Goal: Book appointment/travel/reservation

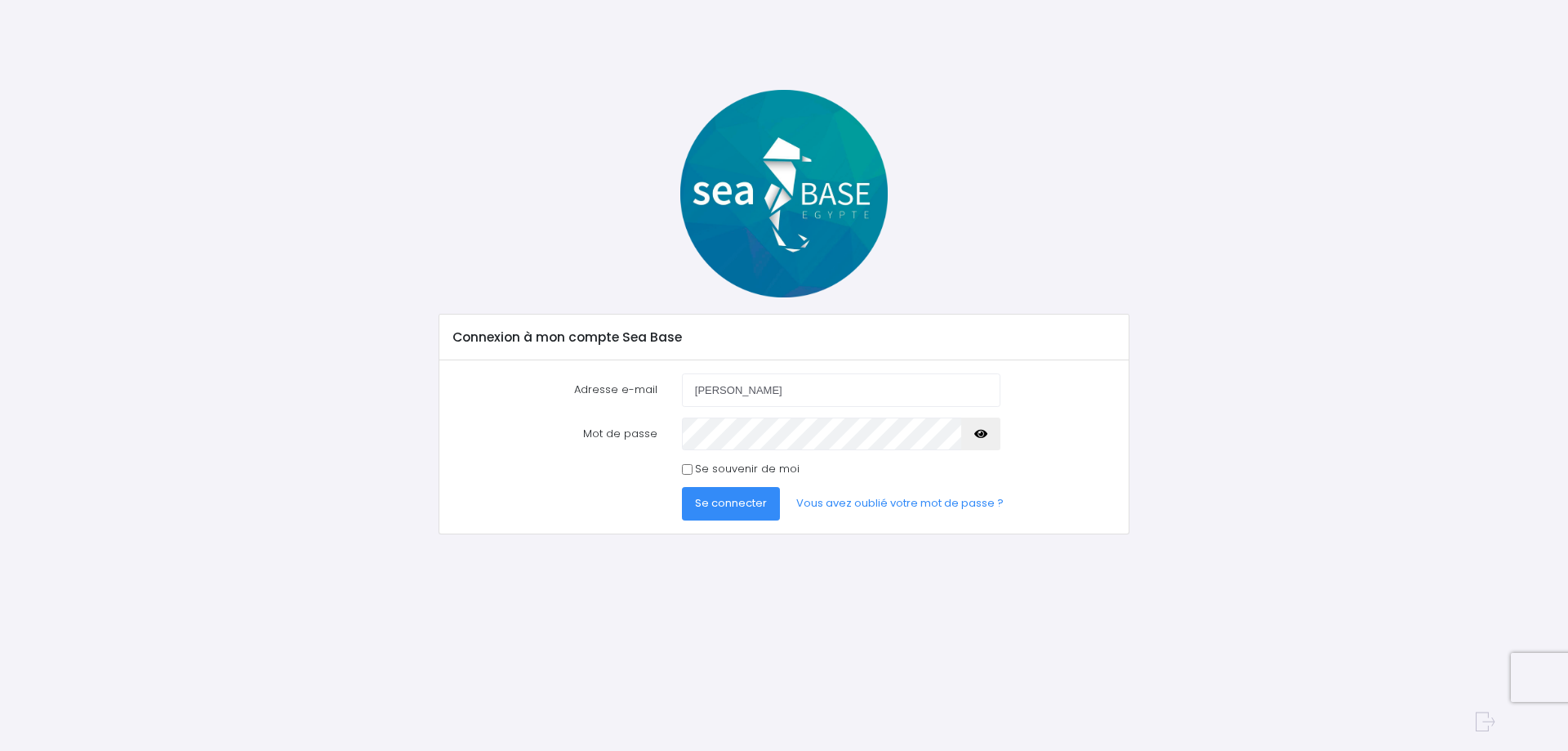
type input "[PERSON_NAME][EMAIL_ADDRESS][DOMAIN_NAME]"
click at [682, 487] on button "Se connecter" at bounding box center [731, 503] width 98 height 32
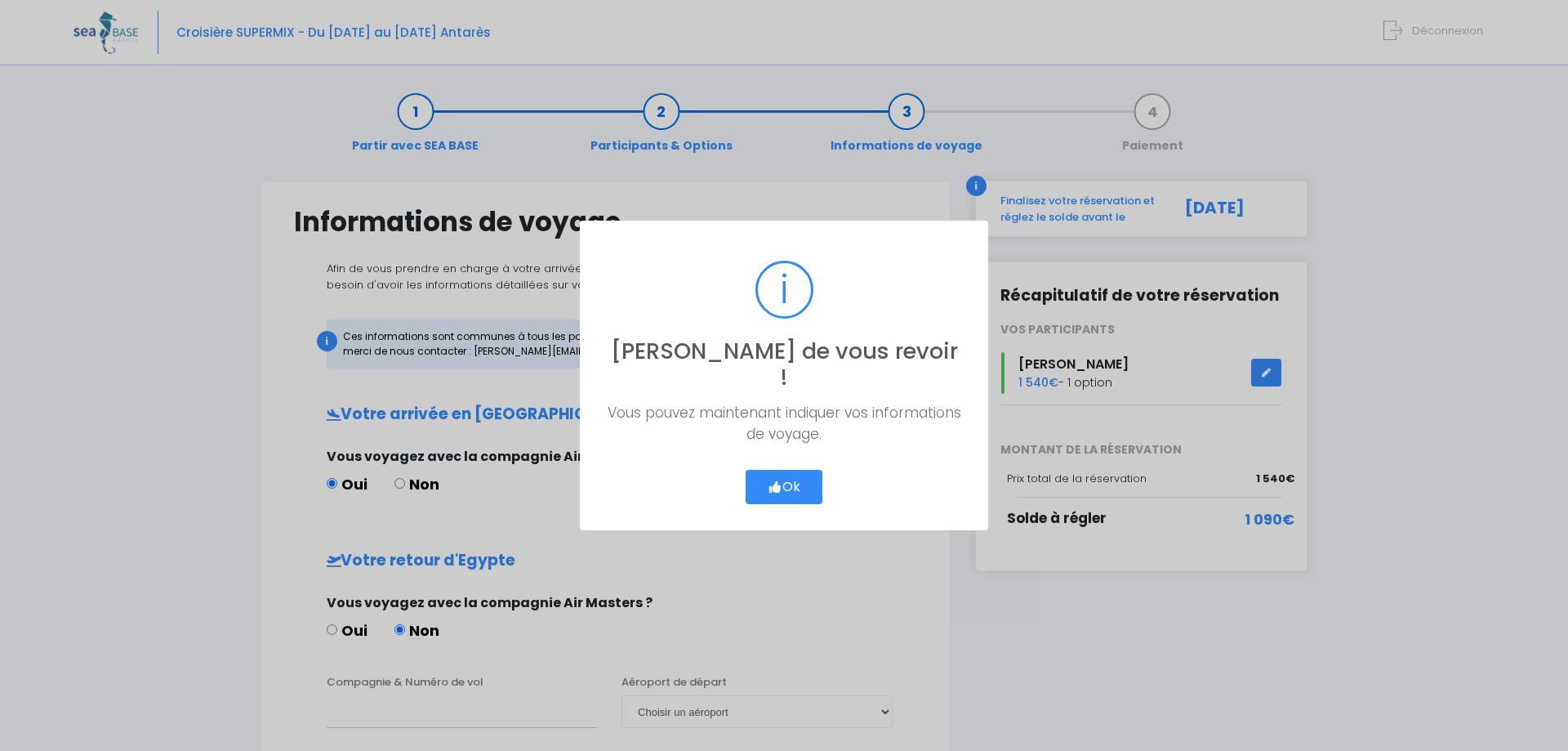
click at [793, 470] on button "Ok" at bounding box center [784, 487] width 77 height 34
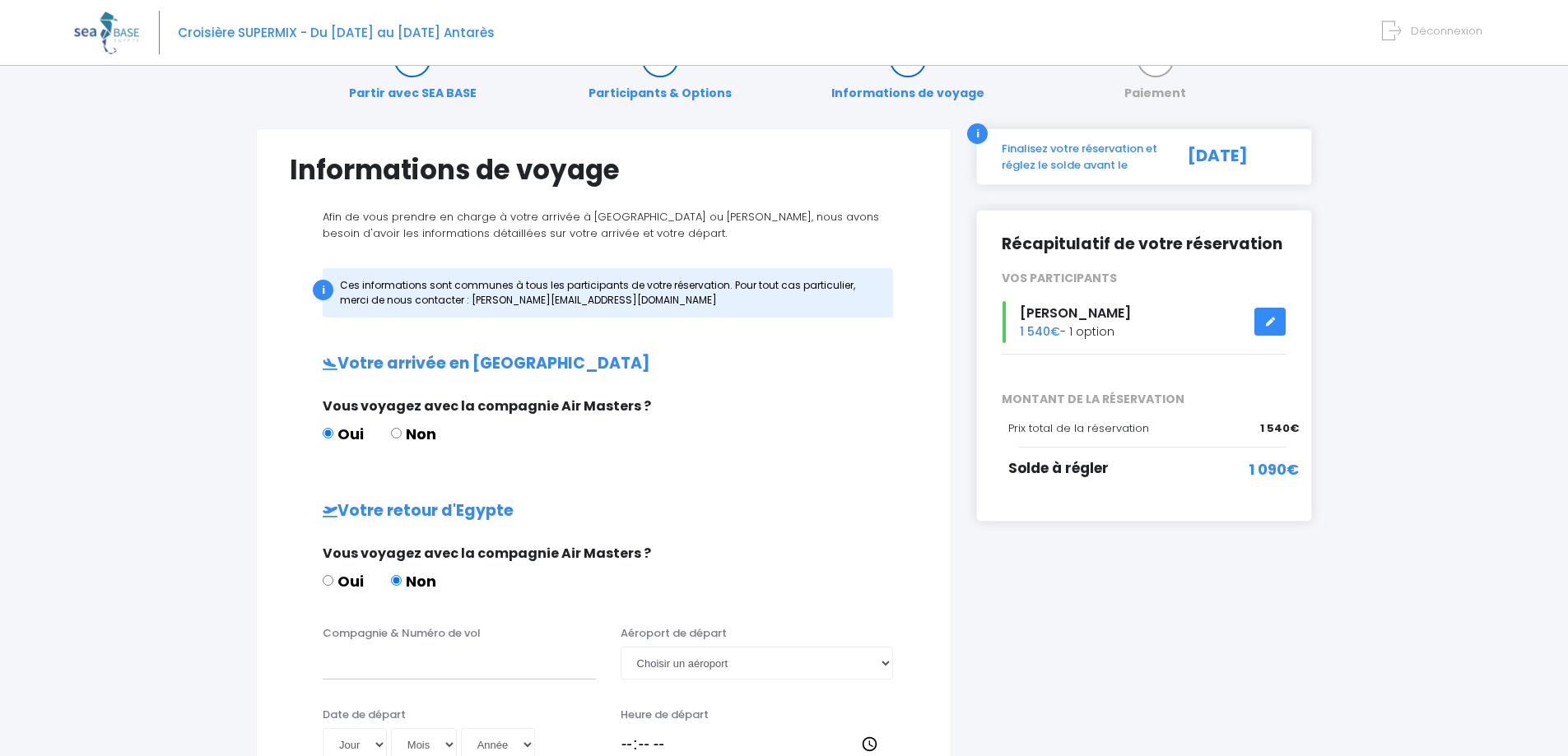
scroll to position [83, 0]
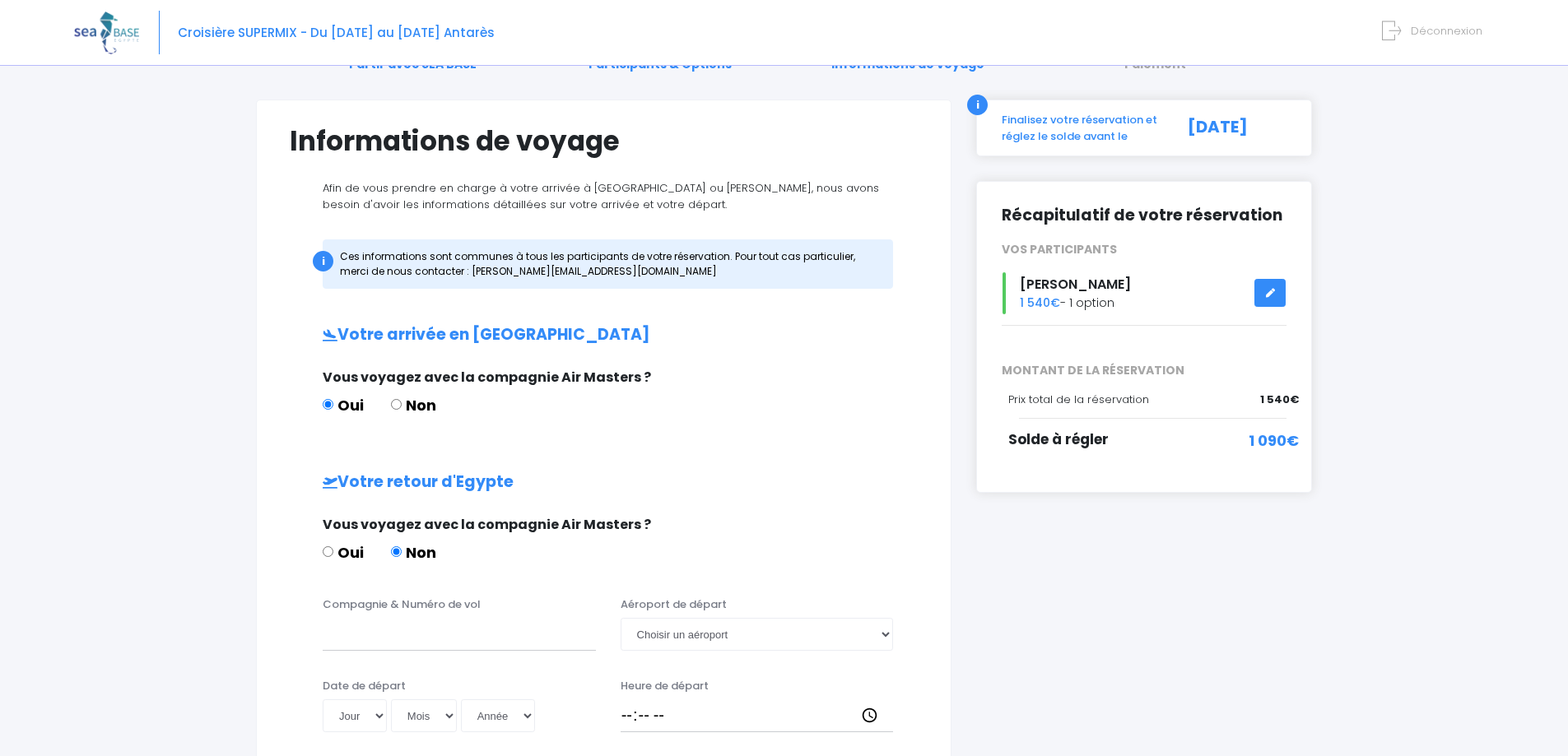
click at [396, 406] on input "Non" at bounding box center [396, 404] width 10 height 10
radio input "true"
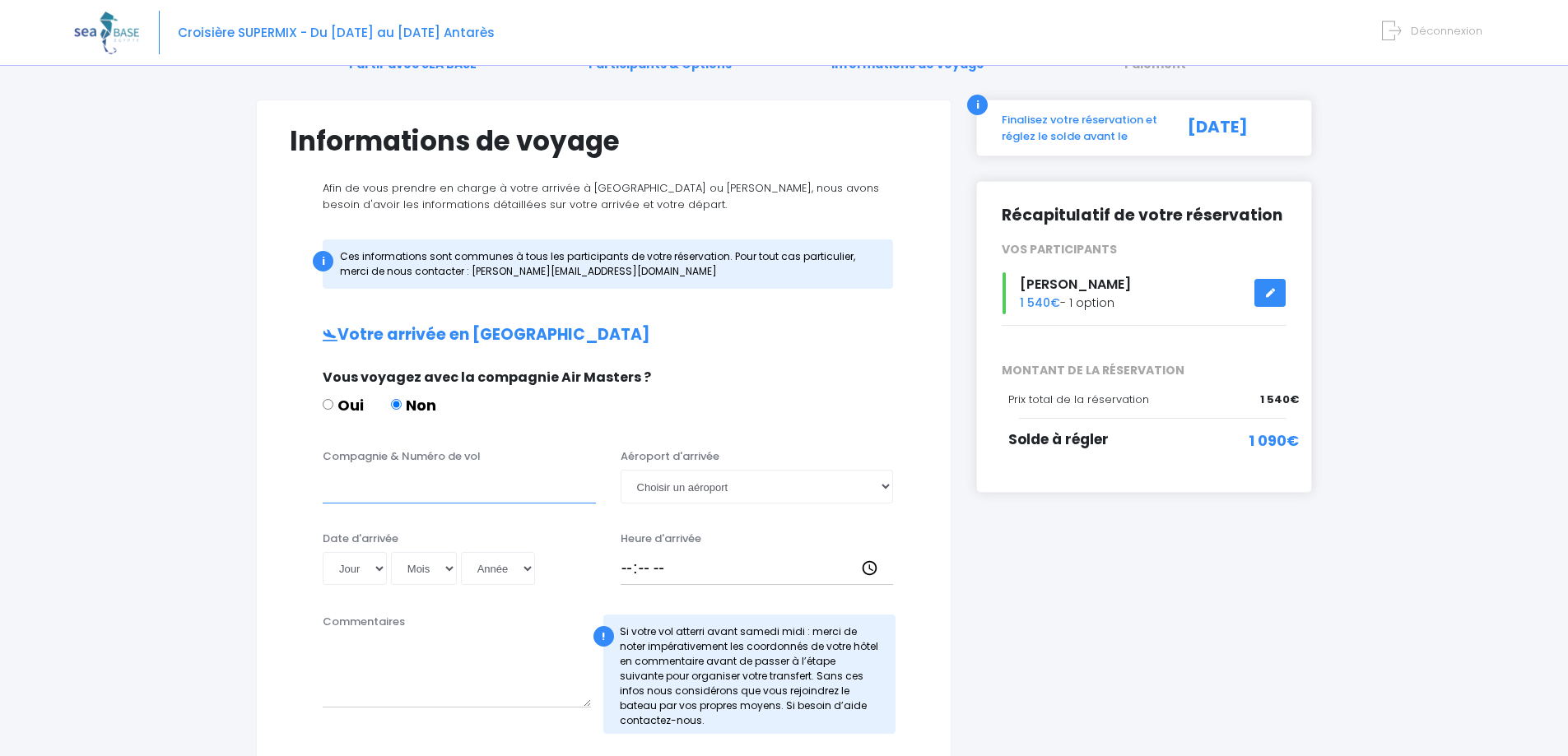
click at [471, 489] on input "Compagnie & Numéro de vol" at bounding box center [459, 486] width 273 height 33
click at [340, 489] on input "aesy-jet" at bounding box center [459, 486] width 273 height 33
click at [435, 494] on input "easy-jet" at bounding box center [459, 486] width 273 height 33
type input "easy-jet EZS1267"
click at [726, 491] on select "Choisir un aéroport Hurghada Marsa Alam" at bounding box center [756, 486] width 273 height 33
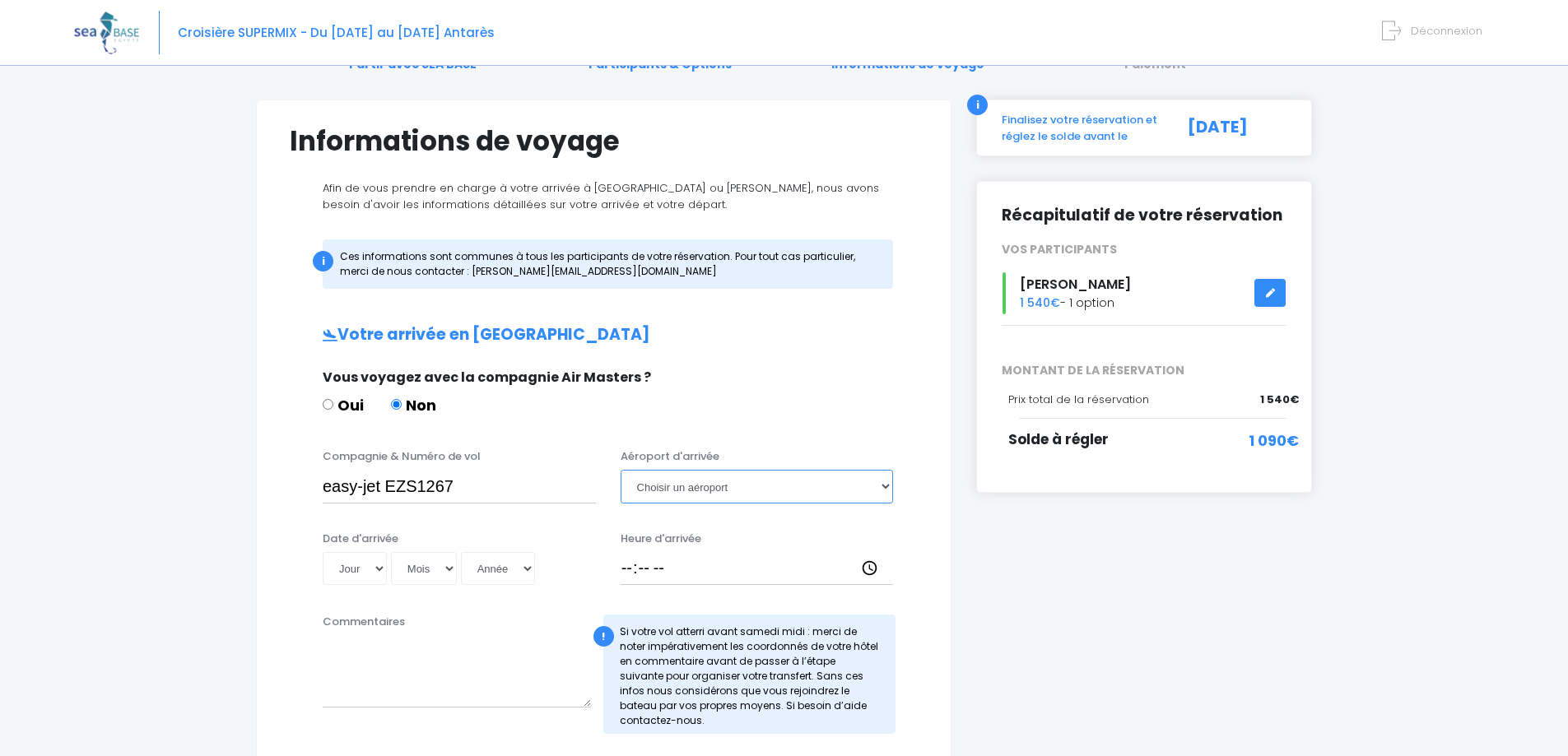
select select "Hurghada"
click at [620, 470] on select "Choisir un aéroport Hurghada Marsa Alam" at bounding box center [756, 486] width 273 height 33
click at [377, 570] on select "Jour 01 02 03 04 05 06 07 08 09 10 11 12 13 14 15 16 17 18 19 20 21 22 23 24 25…" at bounding box center [355, 569] width 65 height 33
select select "01"
click at [323, 552] on select "Jour 01 02 03 04 05 06 07 08 09 10 11 12 13 14 15 16 17 18 19 20 21 22 23 24 25…" at bounding box center [355, 569] width 65 height 33
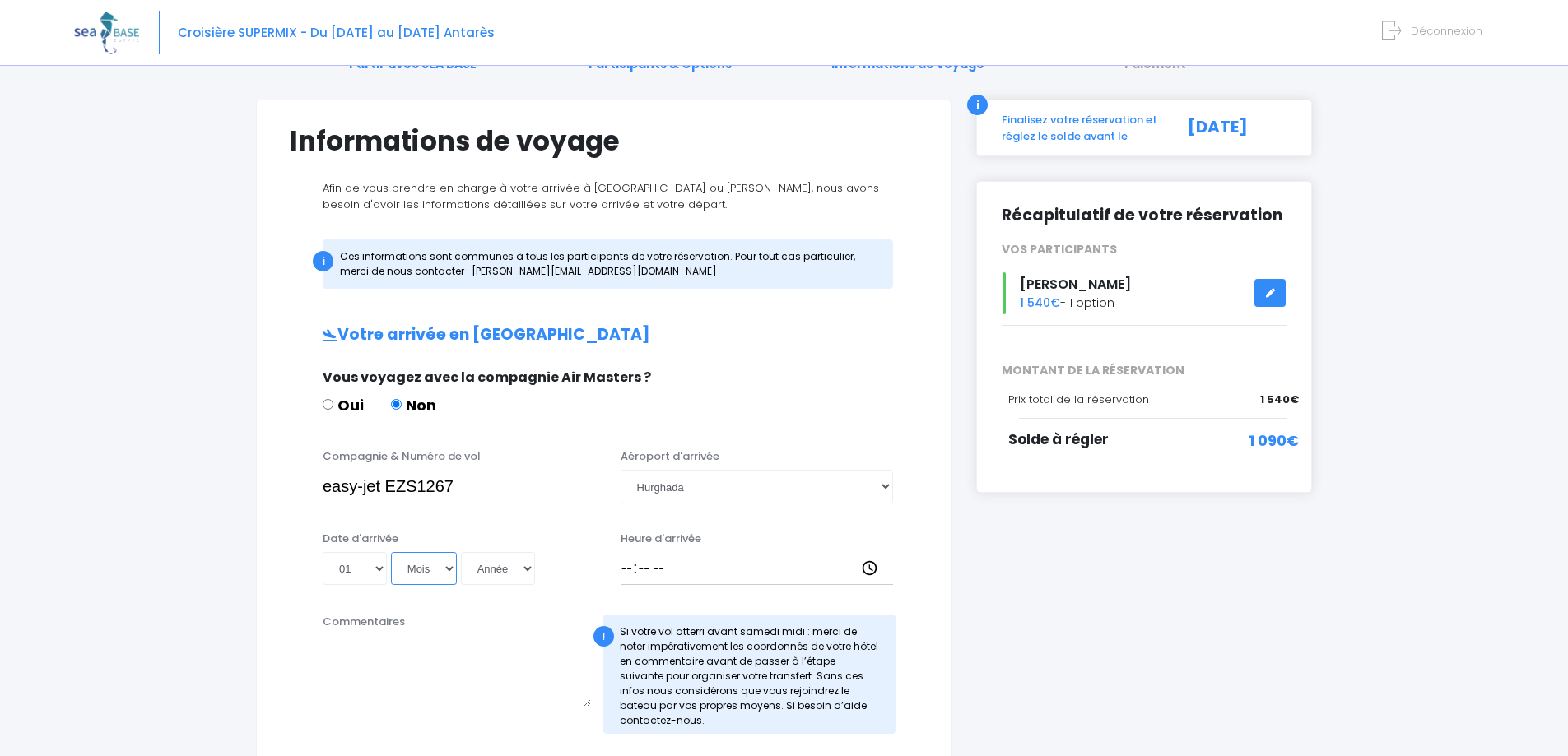
click at [452, 572] on select "Mois 01 02 03 04 05 06 07 08 09 10 11 12" at bounding box center [423, 569] width 66 height 33
select select "11"
click at [391, 552] on select "Mois 01 02 03 04 05 06 07 08 09 10 11 12" at bounding box center [423, 569] width 66 height 33
click at [493, 572] on select "Année 2045 2044 2043 2042 2041 2040 2039 2038 2037 2036 2035 2034 2033 2032 203…" at bounding box center [498, 569] width 74 height 33
select select "2025"
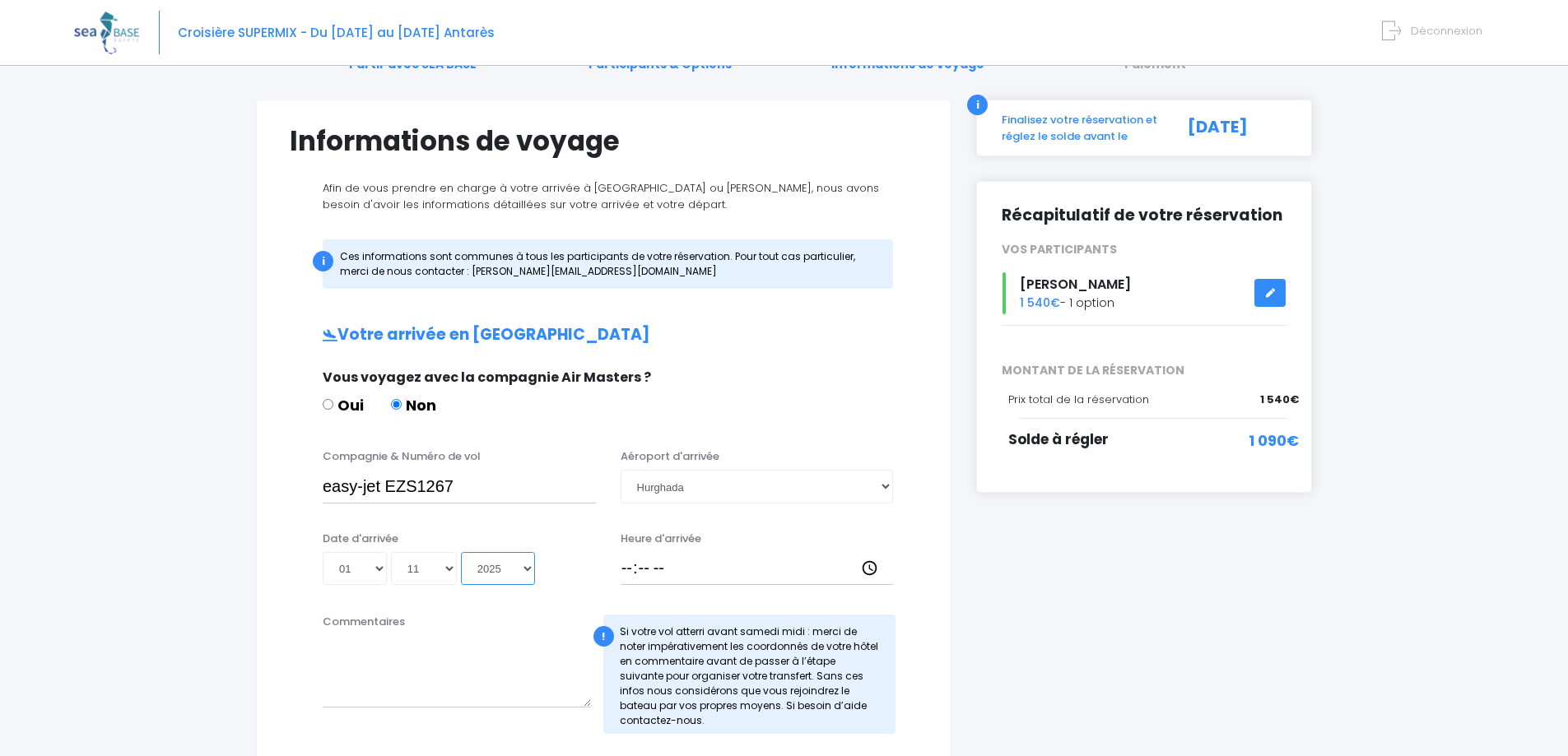
click at [461, 552] on select "Année 2045 2044 2043 2042 2041 2040 2039 2038 2037 2036 2035 2034 2033 2032 203…" at bounding box center [498, 569] width 74 height 33
type input "2025-11-01"
click at [627, 562] on input "Heure d'arrivée" at bounding box center [756, 569] width 273 height 33
type input "17:20"
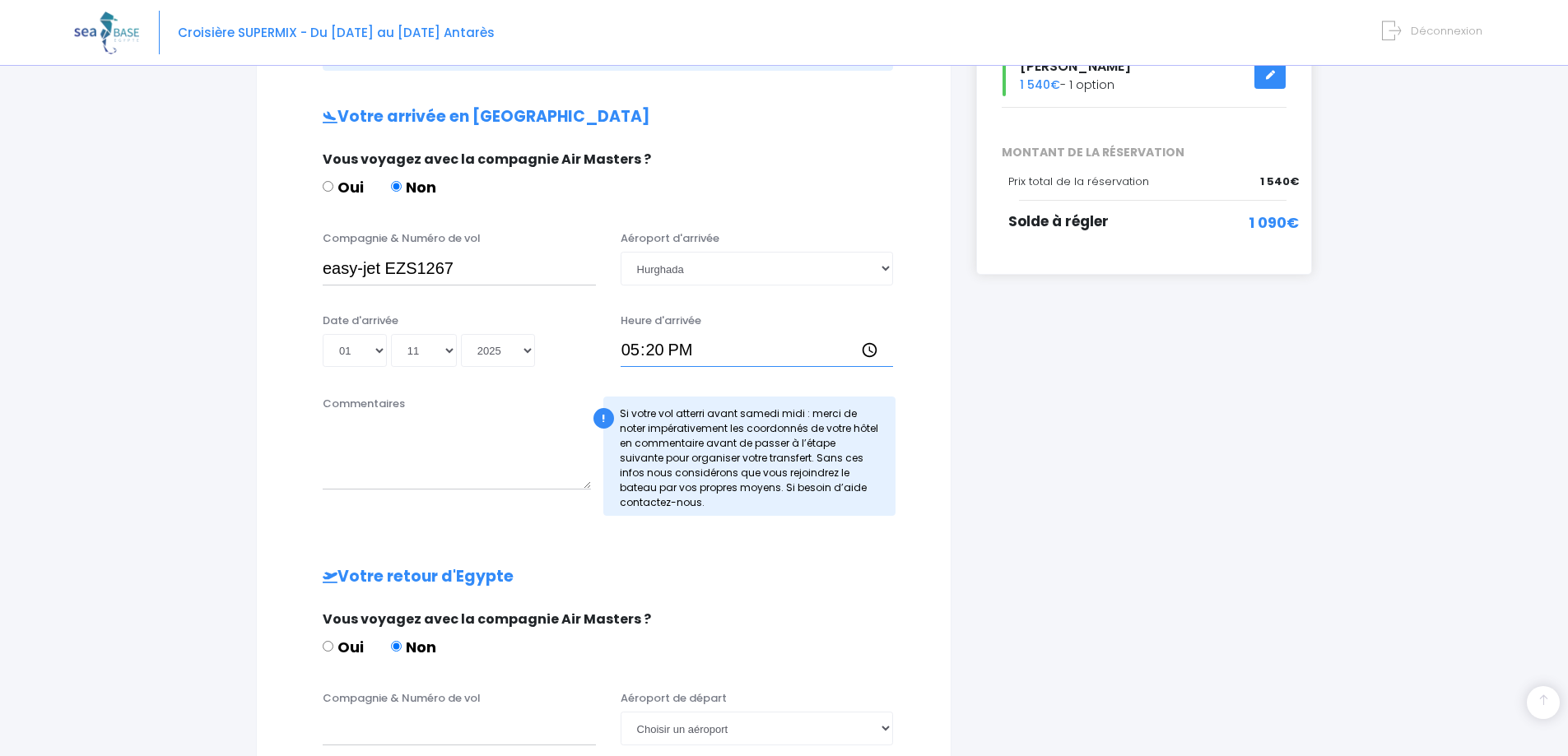
scroll to position [329, 0]
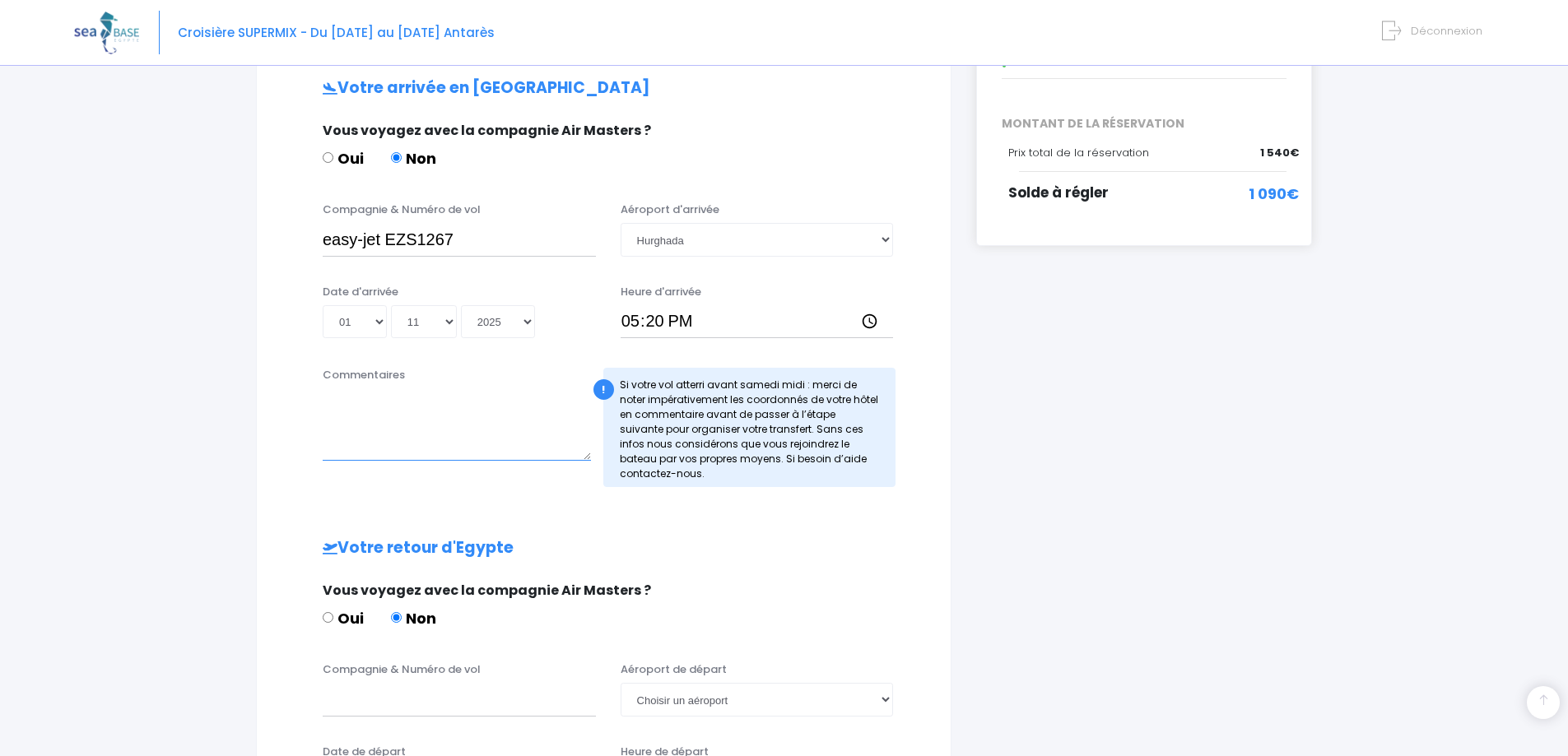
click at [486, 461] on textarea "Commentaires" at bounding box center [457, 424] width 269 height 72
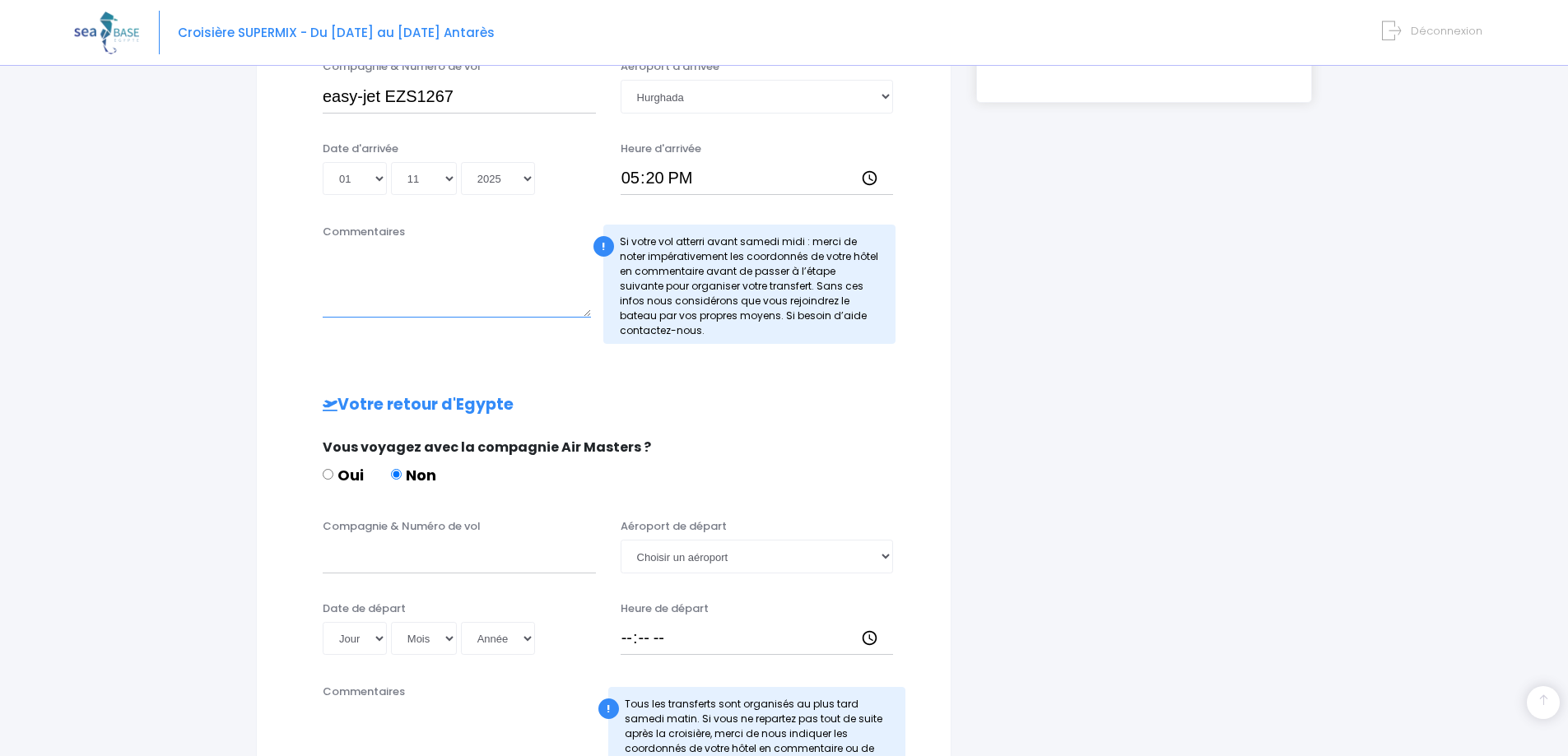
scroll to position [494, 0]
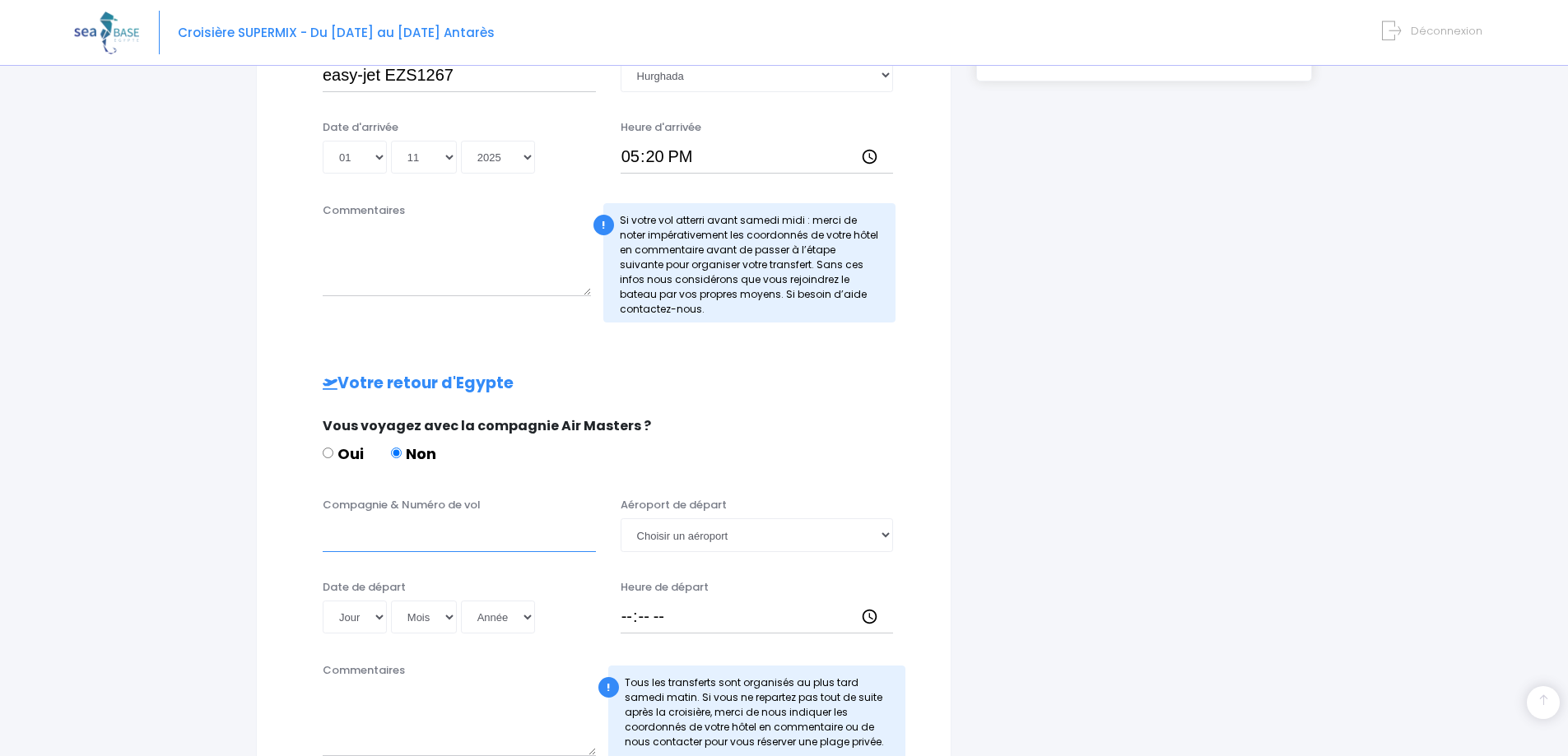
click at [367, 537] on input "Compagnie & Numéro de vol" at bounding box center [459, 534] width 273 height 33
type input "E"
type input "easy-jet EZS1268"
click at [867, 539] on select "Choisir un aéroport Hurghada Marsa Alam" at bounding box center [756, 534] width 273 height 33
select select "Hurghada"
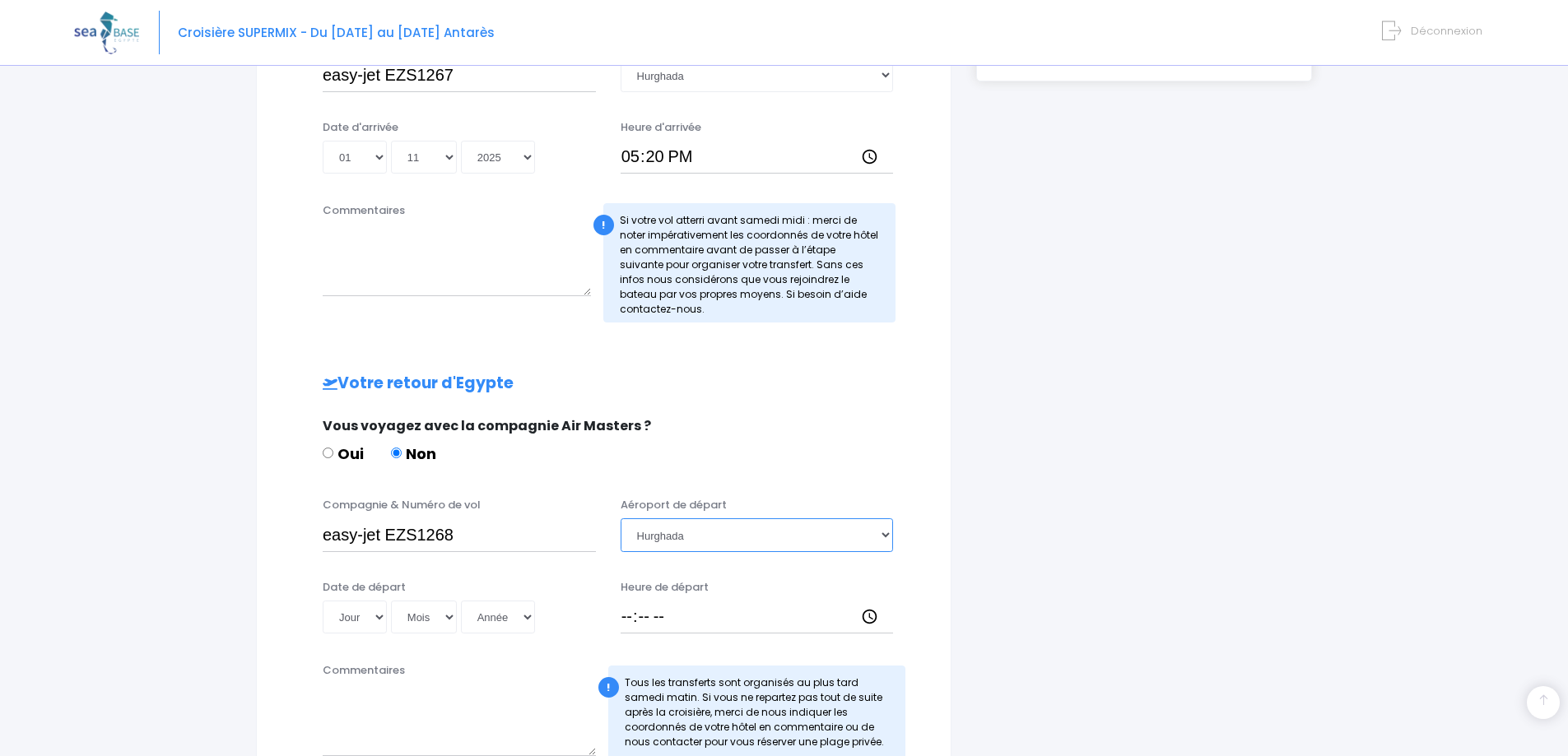
click at [620, 518] on select "Choisir un aéroport Hurghada Marsa Alam" at bounding box center [756, 534] width 273 height 33
click at [380, 618] on select "Jour 01 02 03 04 05 06 07 08 09 10 11 12 13 14 15 16 17 18 19 20 21 22 23 24 25…" at bounding box center [355, 617] width 65 height 33
select select "08"
click at [323, 600] on select "Jour 01 02 03 04 05 06 07 08 09 10 11 12 13 14 15 16 17 18 19 20 21 22 23 24 25…" at bounding box center [355, 617] width 65 height 33
click at [421, 612] on select "Mois 01 02 03 04 05 06 07 08 09 10 11 12" at bounding box center [423, 617] width 66 height 33
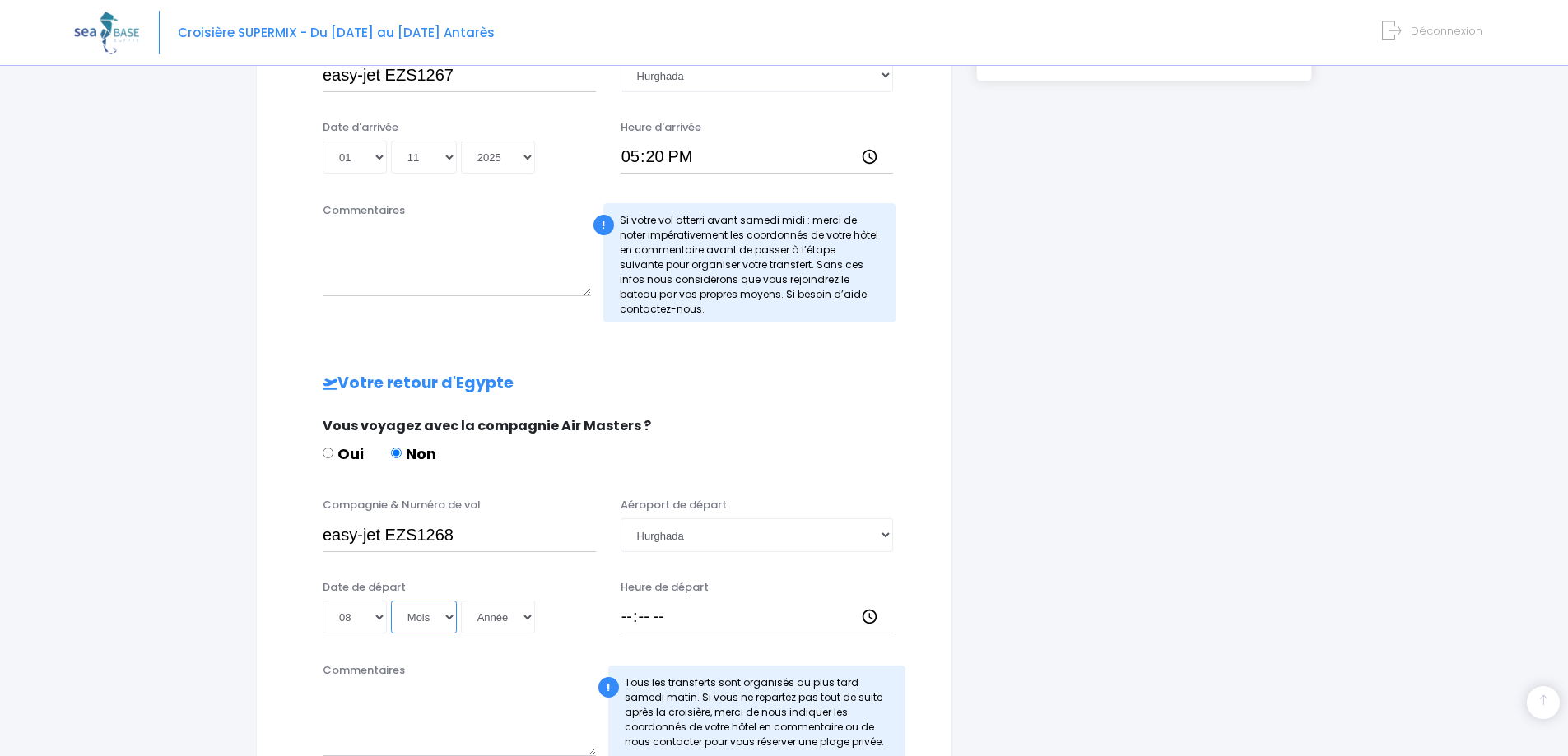
select select "11"
click at [391, 600] on select "Mois 01 02 03 04 05 06 07 08 09 10 11 12" at bounding box center [423, 617] width 66 height 33
click at [491, 620] on select "Année 2045 2044 2043 2042 2041 2040 2039 2038 2037 2036 2035 2034 2033 2032 203…" at bounding box center [498, 617] width 74 height 33
select select "2025"
click at [461, 600] on select "Année 2045 2044 2043 2042 2041 2040 2039 2038 2037 2036 2035 2034 2033 2032 203…" at bounding box center [498, 617] width 74 height 33
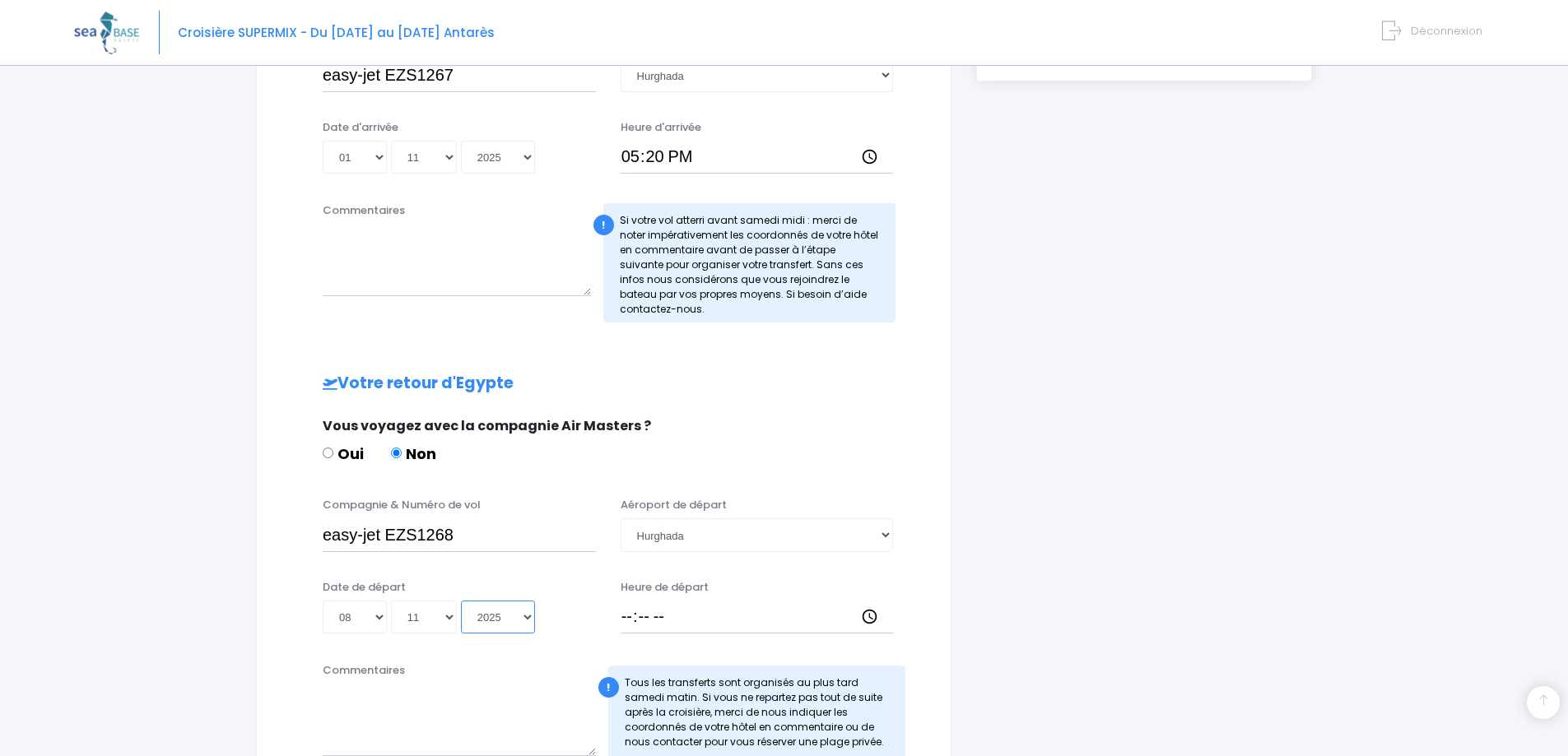
type input "2025-11-08"
click at [620, 617] on input "Heure de départ" at bounding box center [756, 617] width 273 height 33
type input "18:05"
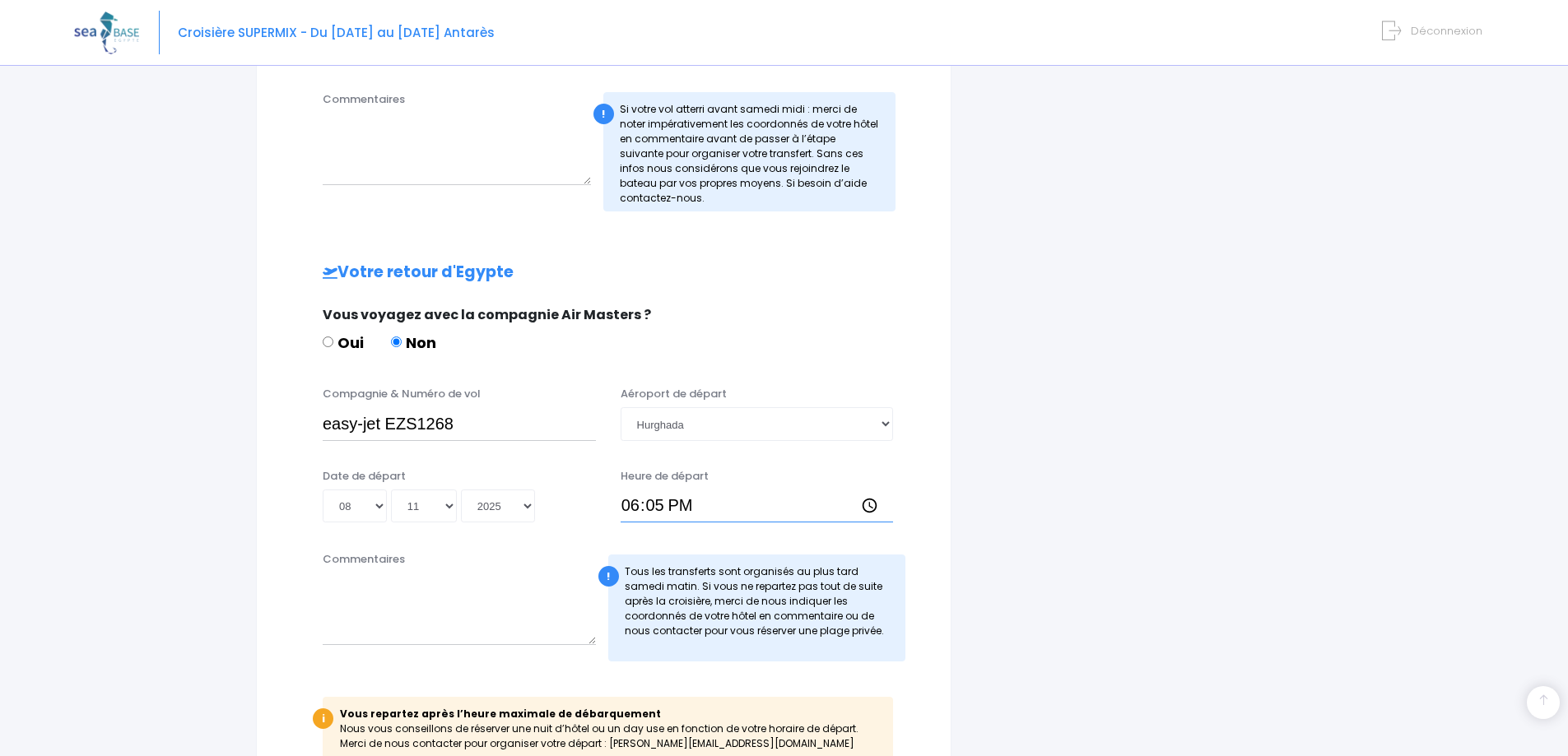
scroll to position [789, 0]
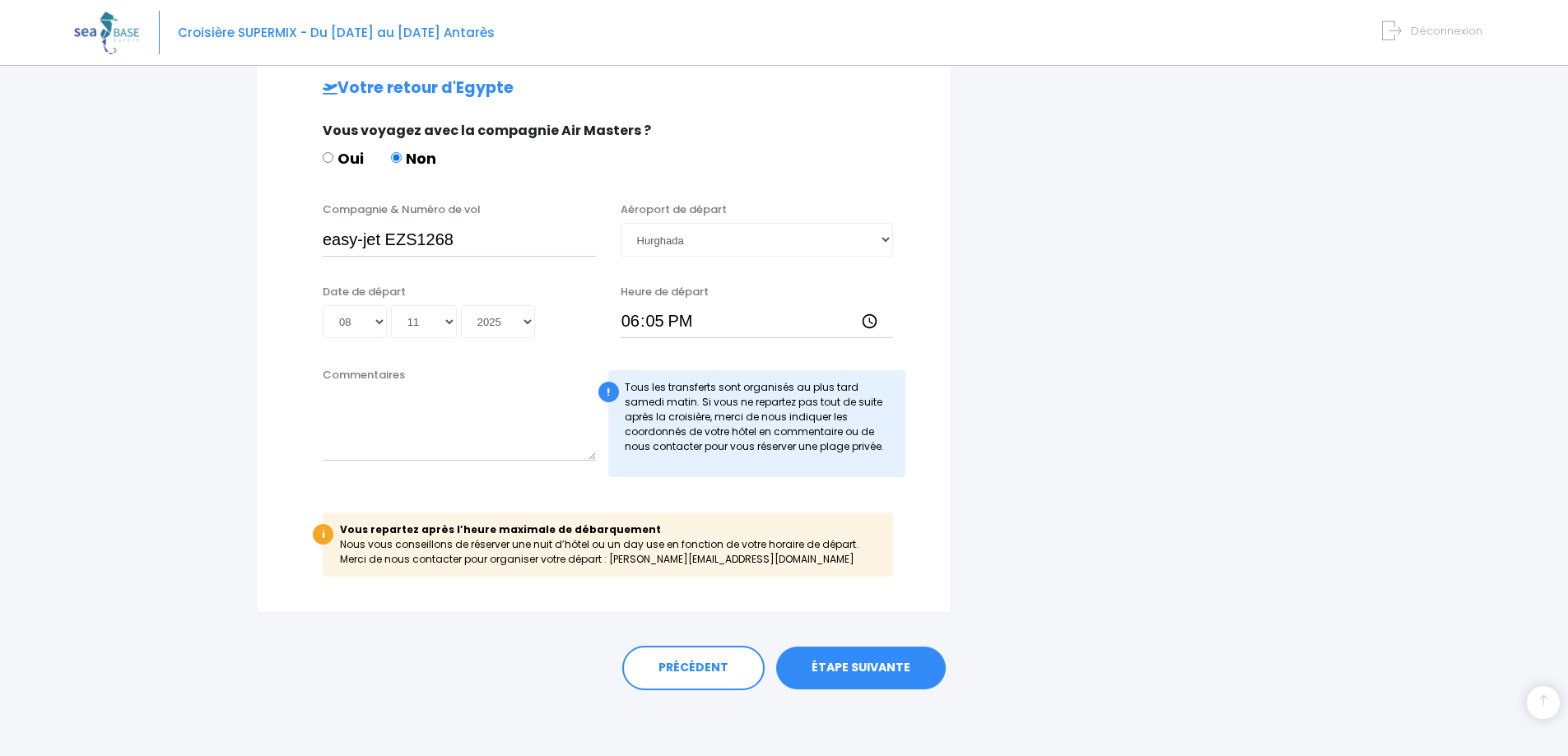
click at [822, 668] on link "ÉTAPE SUIVANTE" at bounding box center [861, 668] width 170 height 43
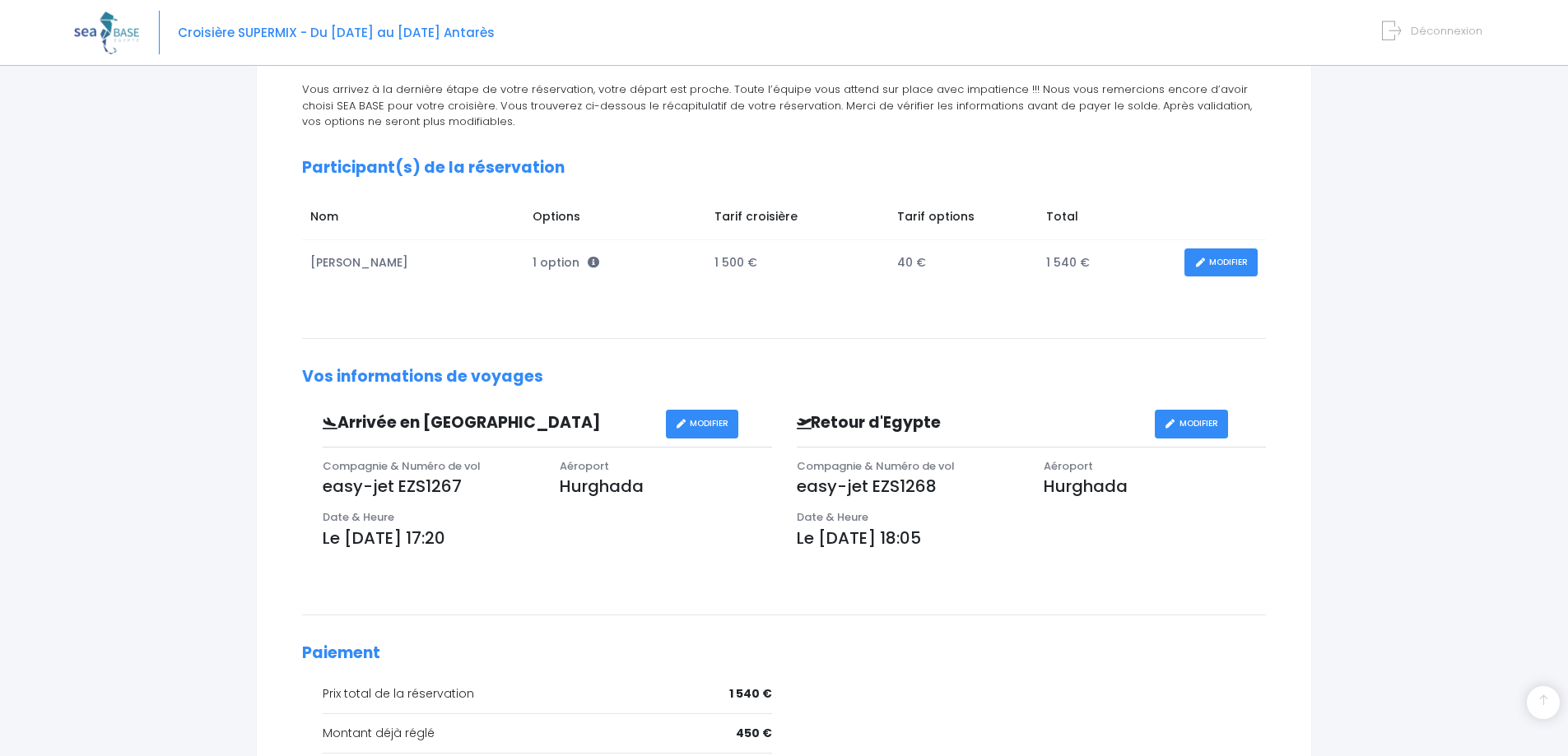
scroll to position [401, 0]
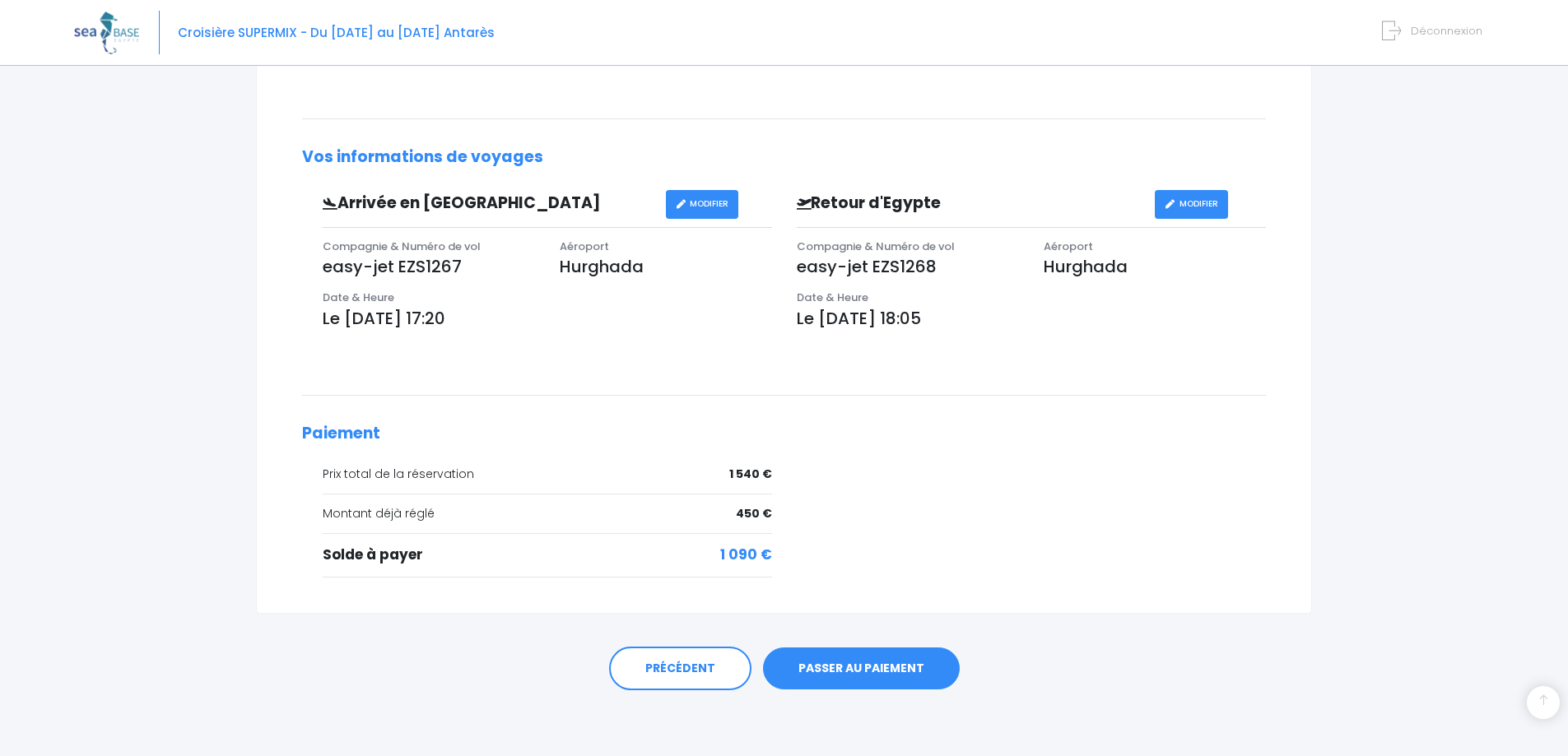
click at [828, 678] on link "PASSER AU PAIEMENT" at bounding box center [861, 669] width 197 height 43
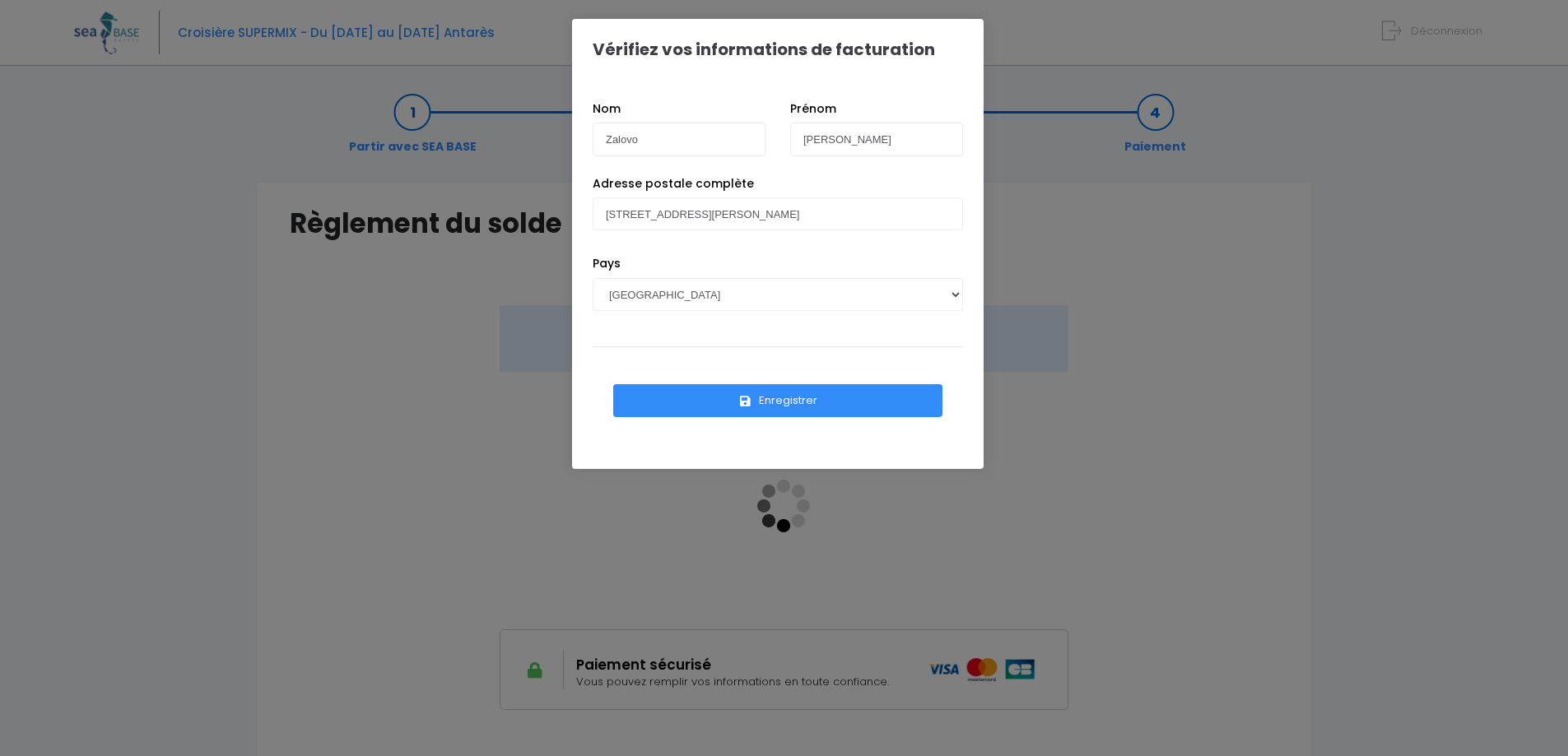
click at [769, 403] on button "Enregistrer" at bounding box center [777, 401] width 330 height 33
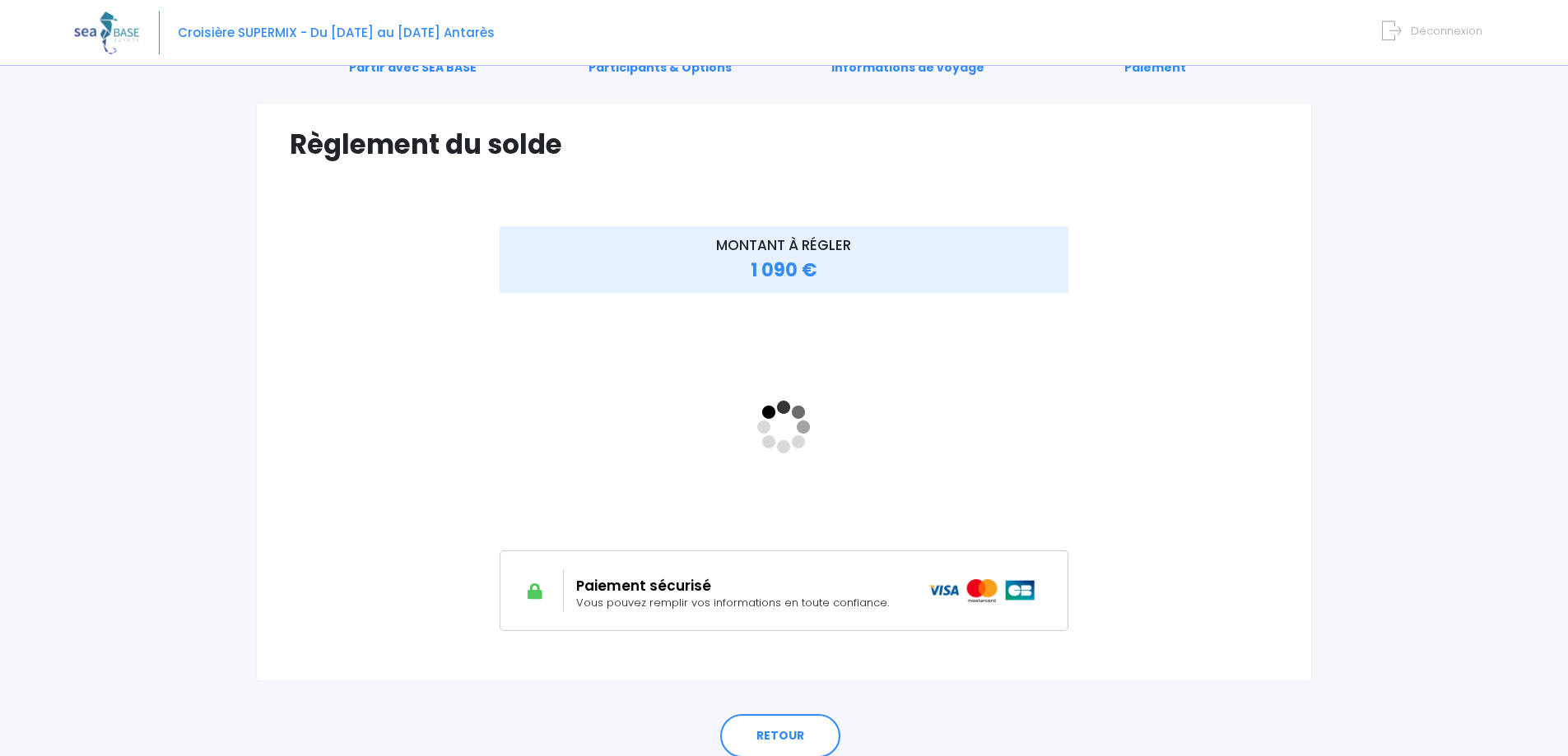
scroll to position [65, 0]
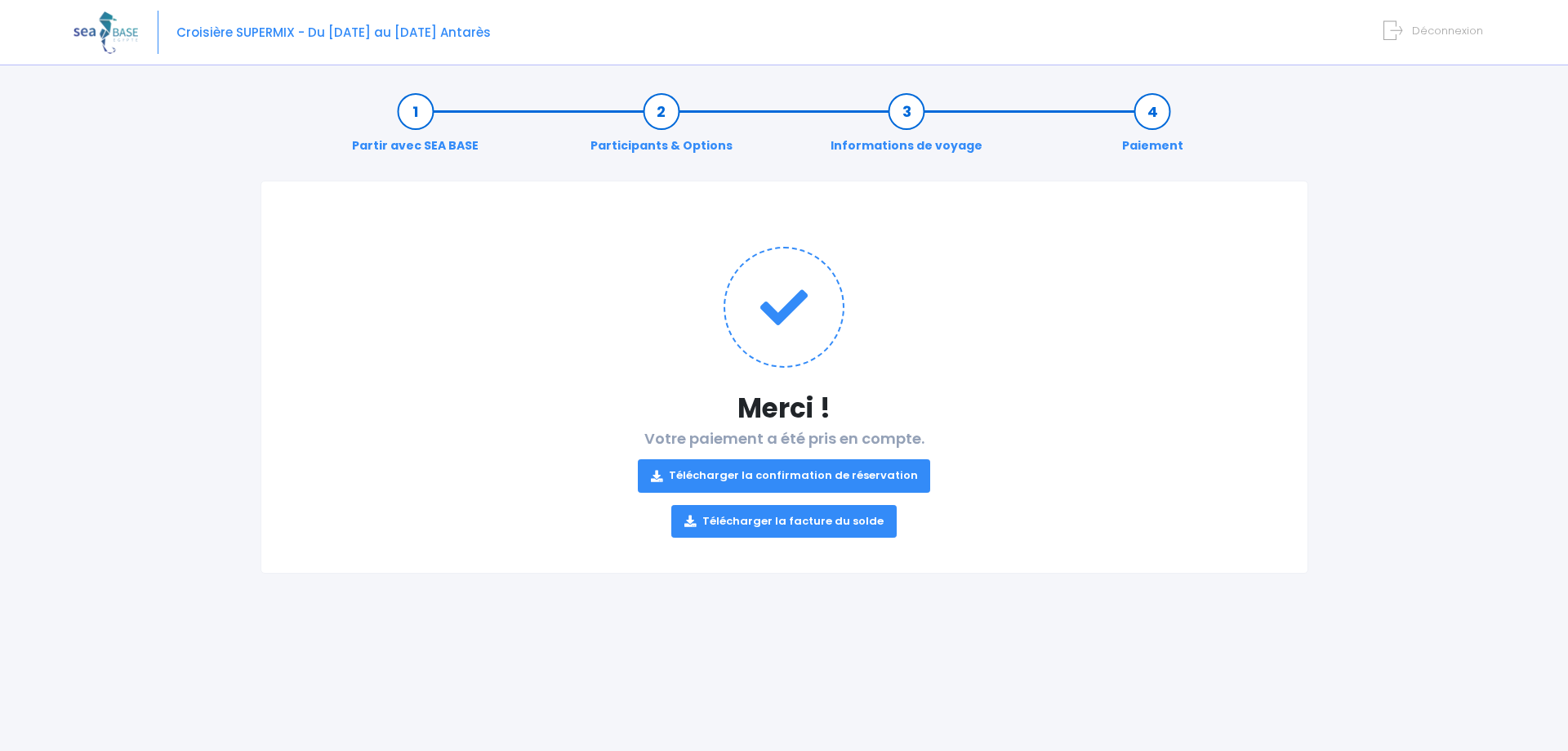
click at [758, 523] on link "Télécharger la facture du solde" at bounding box center [784, 521] width 225 height 32
click at [807, 477] on link "Télécharger la confirmation de réservation" at bounding box center [784, 475] width 293 height 32
